Goal: Task Accomplishment & Management: Use online tool/utility

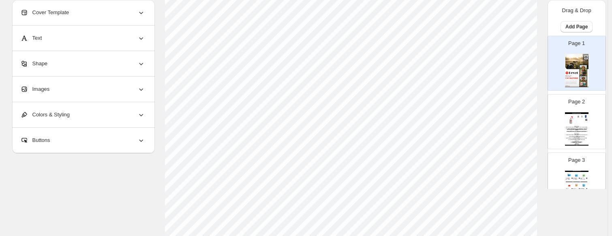
scroll to position [162, 0]
click at [572, 119] on img at bounding box center [571, 120] width 11 height 11
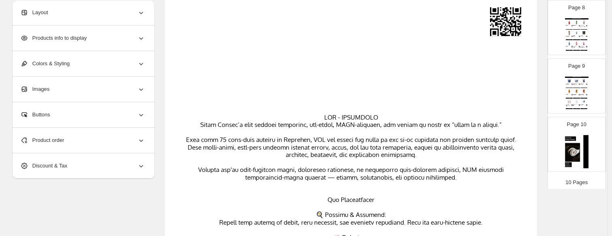
scroll to position [447, 0]
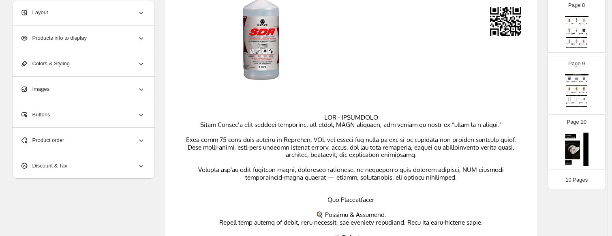
click at [577, 139] on img at bounding box center [577, 149] width 24 height 33
type input "**"
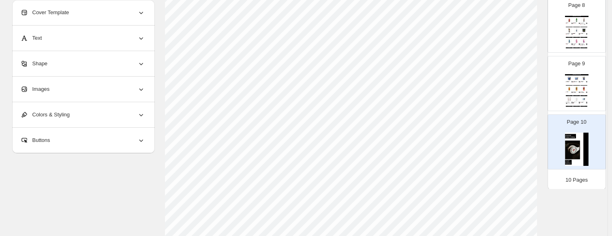
scroll to position [352, 0]
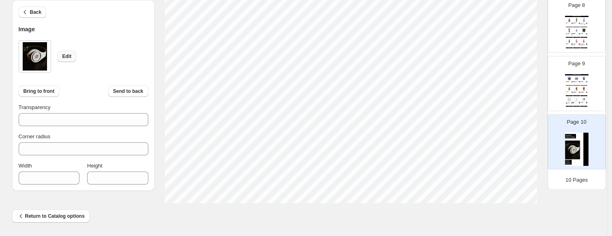
click at [67, 55] on span "Edit" at bounding box center [66, 56] width 9 height 6
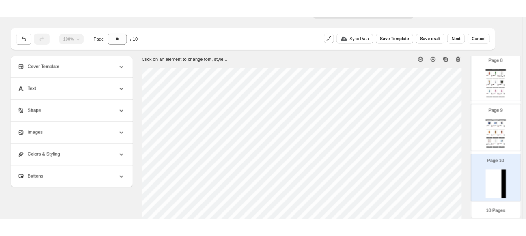
scroll to position [0, 0]
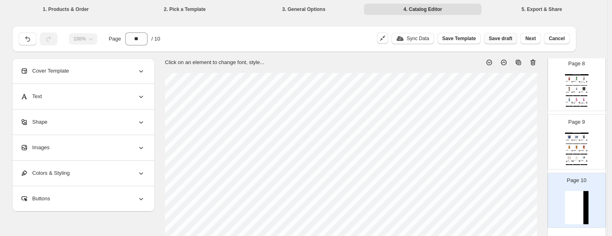
click at [503, 36] on span "Save draft" at bounding box center [501, 38] width 24 height 6
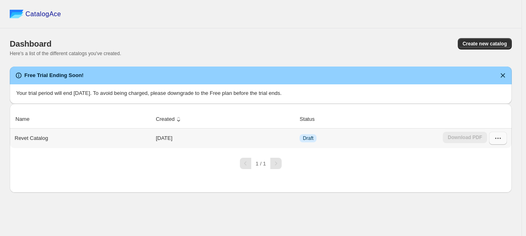
click at [500, 142] on icon "button" at bounding box center [498, 138] width 8 height 8
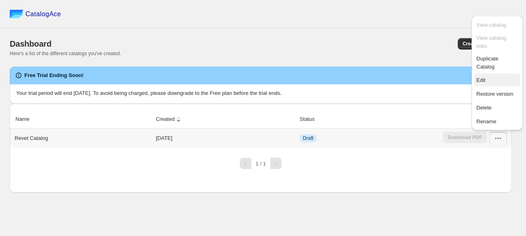
click at [480, 77] on span "Edit" at bounding box center [480, 80] width 9 height 6
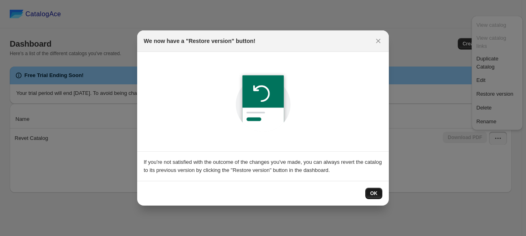
click at [376, 192] on span "OK" at bounding box center [373, 193] width 7 height 6
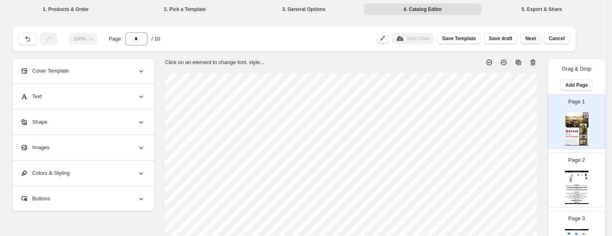
click at [534, 37] on span "Next" at bounding box center [531, 38] width 11 height 6
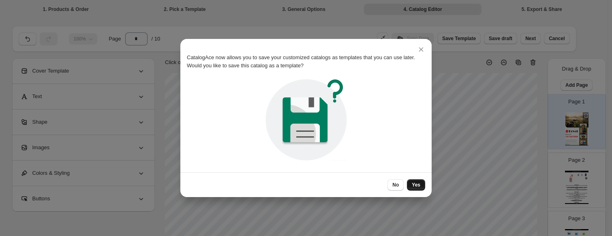
click at [417, 184] on span "Yes" at bounding box center [416, 185] width 9 height 6
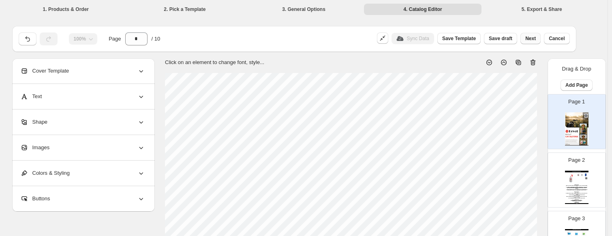
click at [534, 38] on span "Next" at bounding box center [531, 38] width 11 height 6
